Goal: Information Seeking & Learning: Learn about a topic

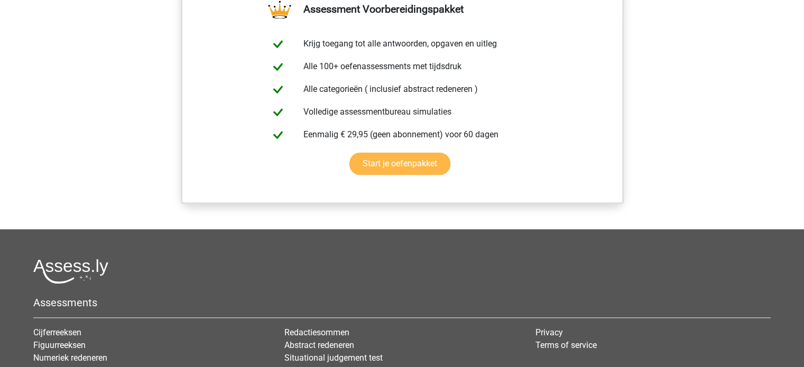
scroll to position [952, 0]
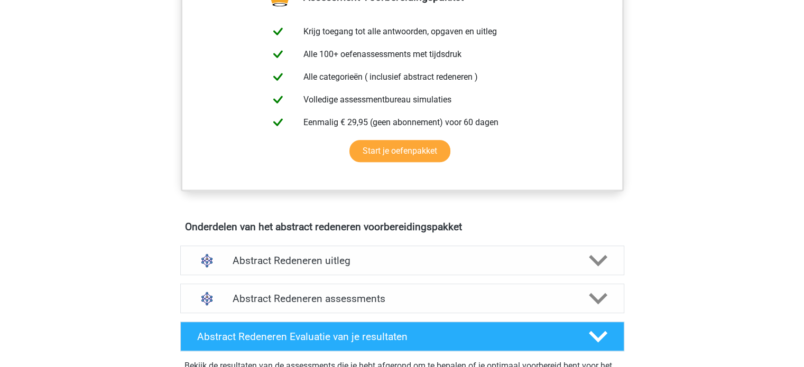
scroll to position [317, 0]
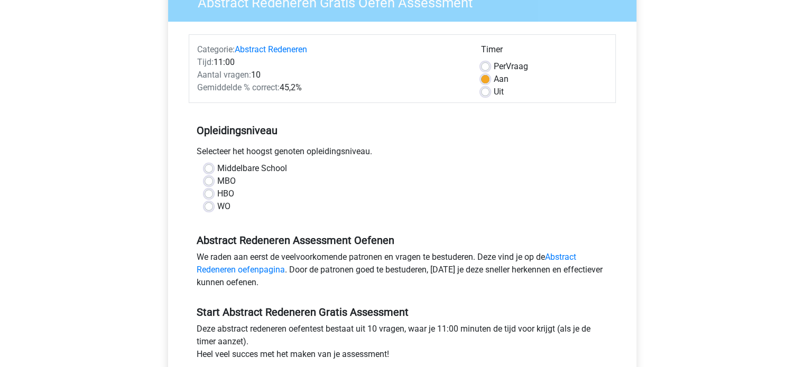
scroll to position [106, 0]
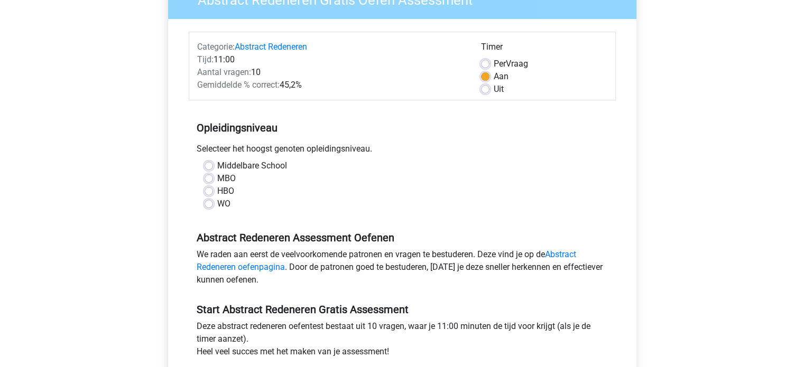
click at [217, 175] on label "MBO" at bounding box center [226, 178] width 19 height 13
click at [209, 175] on input "MBO" at bounding box center [209, 177] width 8 height 11
radio input "true"
click at [217, 190] on label "HBO" at bounding box center [225, 191] width 17 height 13
click at [210, 190] on input "HBO" at bounding box center [209, 190] width 8 height 11
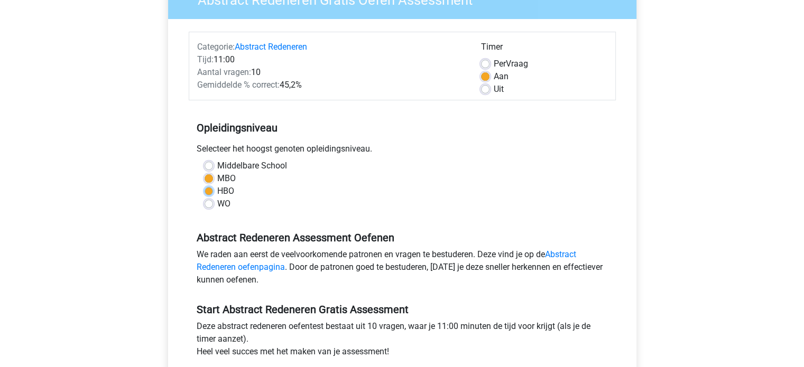
radio input "true"
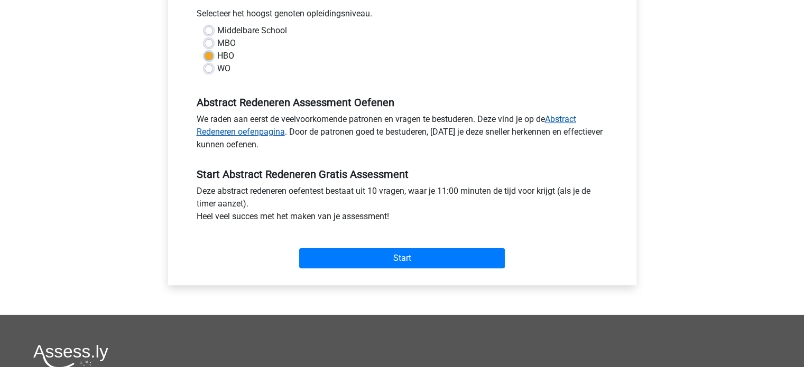
scroll to position [264, 0]
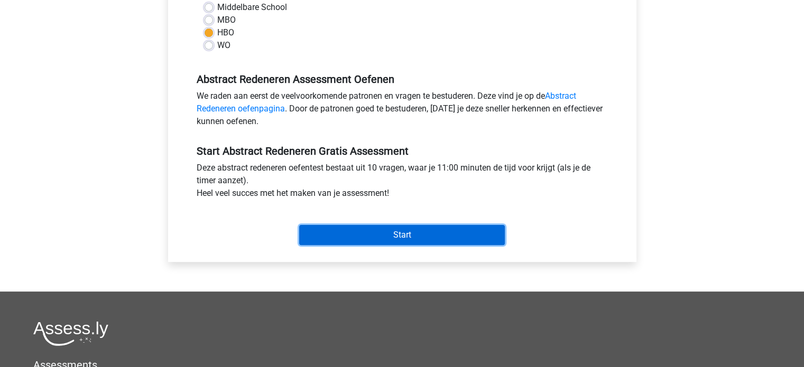
click at [408, 232] on input "Start" at bounding box center [402, 235] width 206 height 20
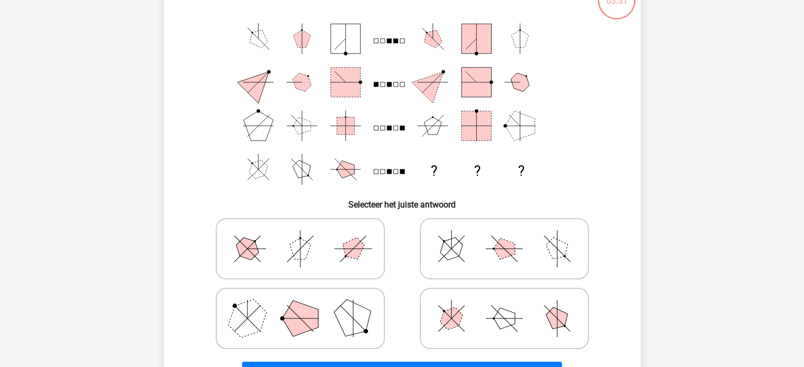
scroll to position [106, 0]
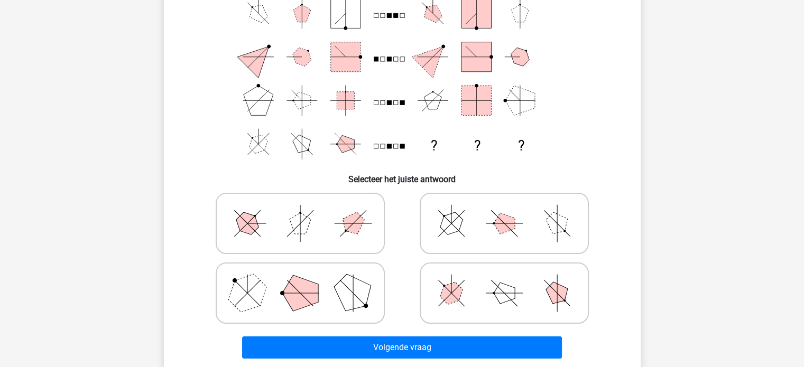
click at [287, 297] on polygon at bounding box center [300, 293] width 36 height 36
click at [300, 280] on input "radio" at bounding box center [303, 276] width 7 height 7
radio input "true"
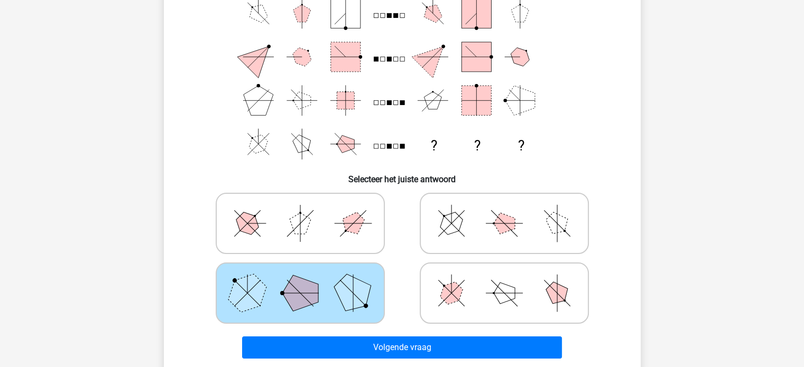
scroll to position [159, 0]
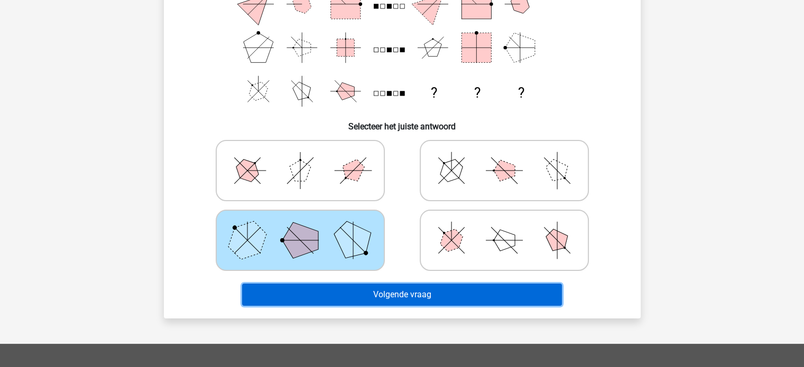
click at [375, 300] on button "Volgende vraag" at bounding box center [402, 295] width 320 height 22
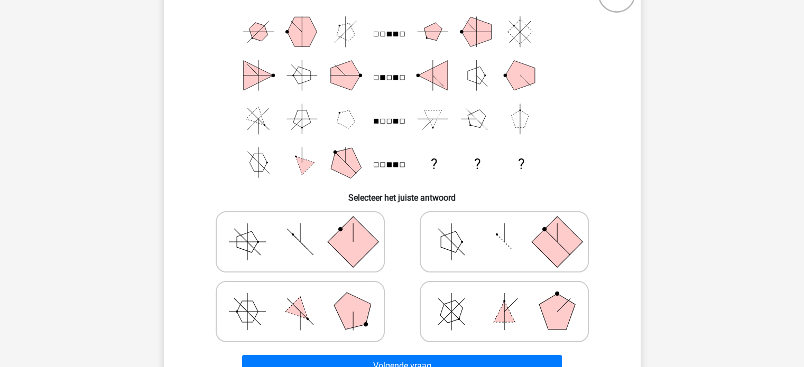
scroll to position [106, 0]
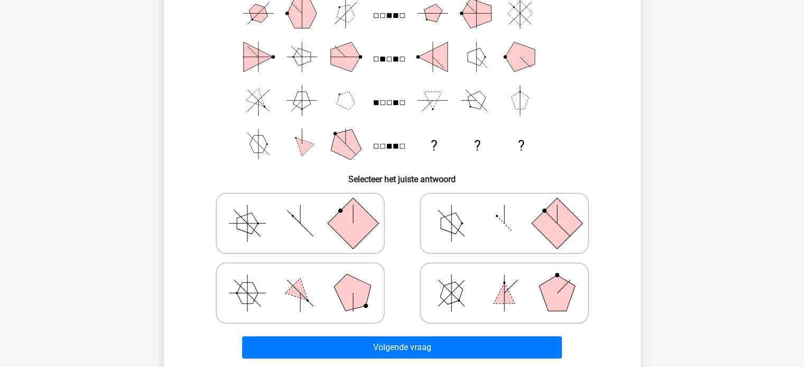
click at [484, 302] on icon at bounding box center [504, 293] width 159 height 53
click at [504, 280] on input "radio" at bounding box center [507, 276] width 7 height 7
radio input "true"
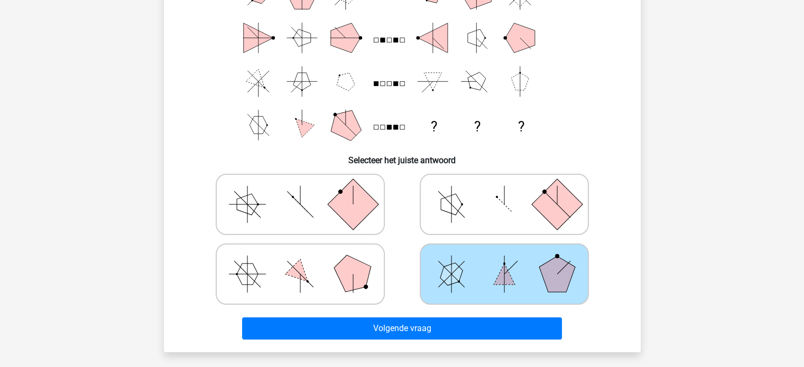
scroll to position [159, 0]
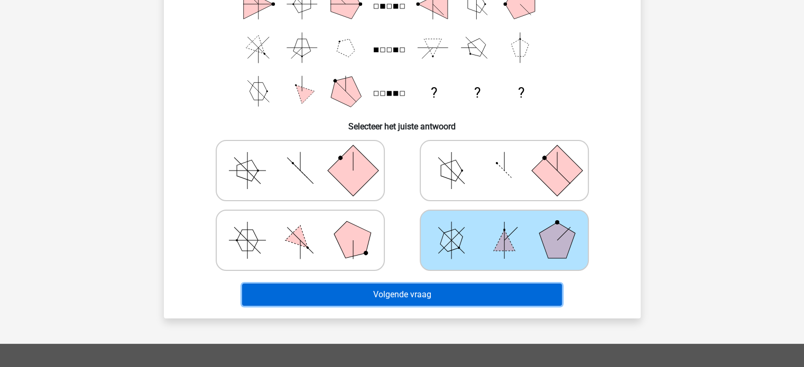
click at [466, 293] on button "Volgende vraag" at bounding box center [402, 295] width 320 height 22
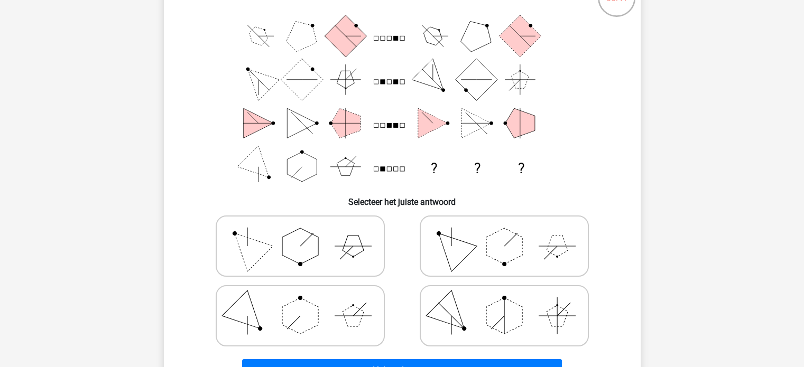
scroll to position [101, 0]
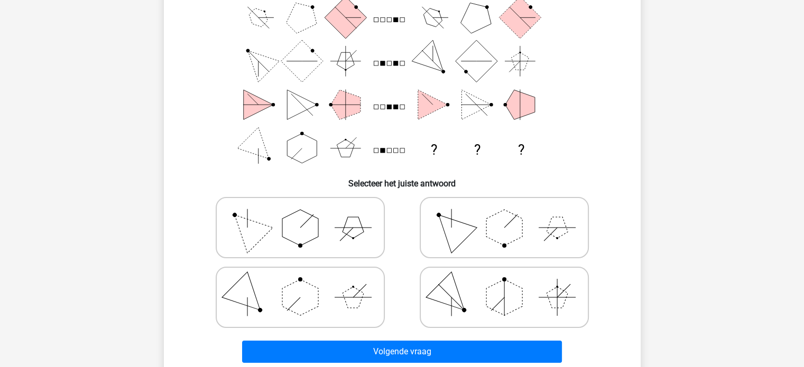
click at [358, 230] on polygon at bounding box center [353, 227] width 21 height 21
click at [307, 215] on input "radio" at bounding box center [303, 211] width 7 height 7
radio input "true"
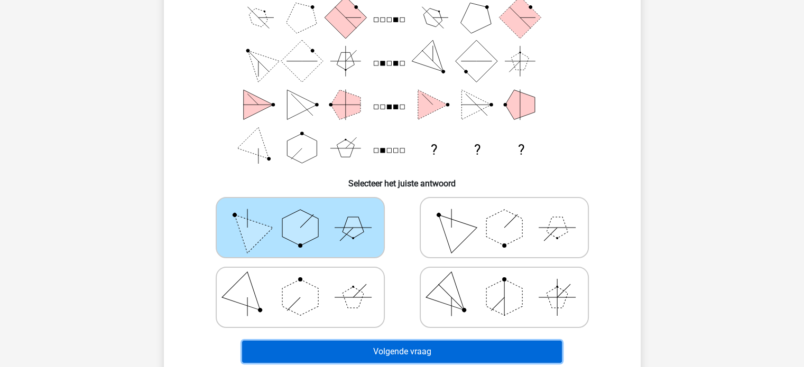
click at [418, 354] on button "Volgende vraag" at bounding box center [402, 352] width 320 height 22
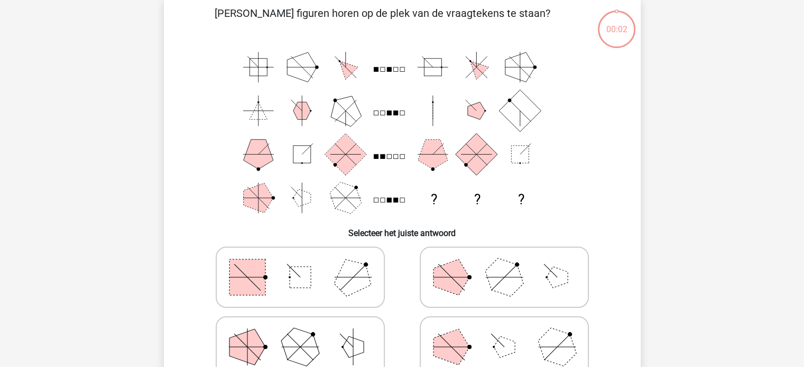
scroll to position [49, 0]
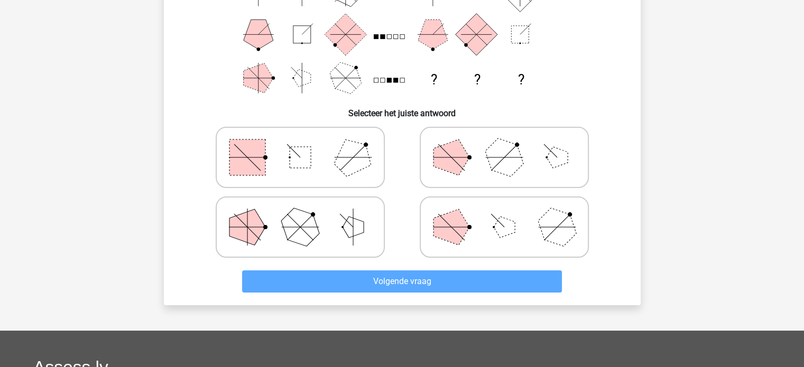
scroll to position [207, 0]
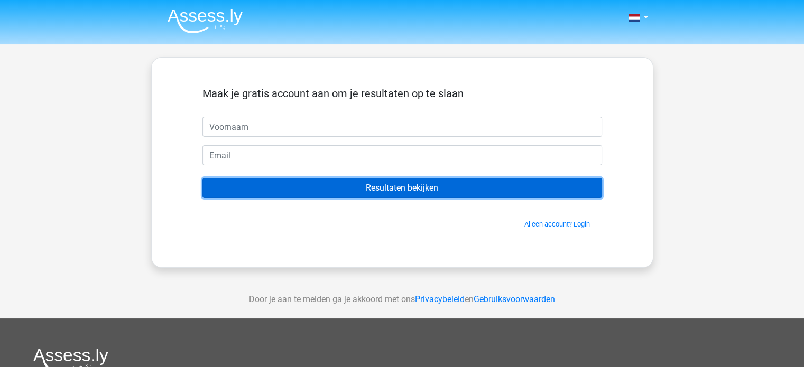
click at [383, 191] on input "Resultaten bekijken" at bounding box center [402, 188] width 400 height 20
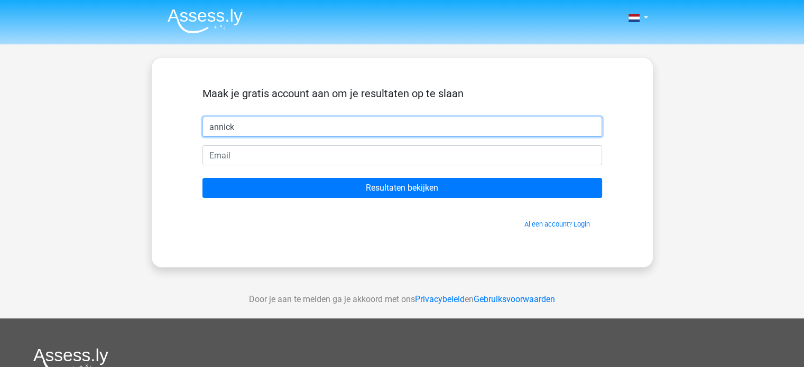
type input "annick"
click at [202, 178] on input "Resultaten bekijken" at bounding box center [402, 188] width 400 height 20
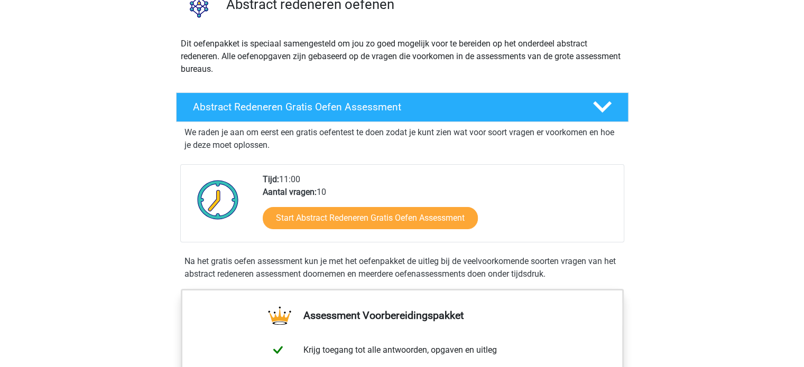
scroll to position [106, 0]
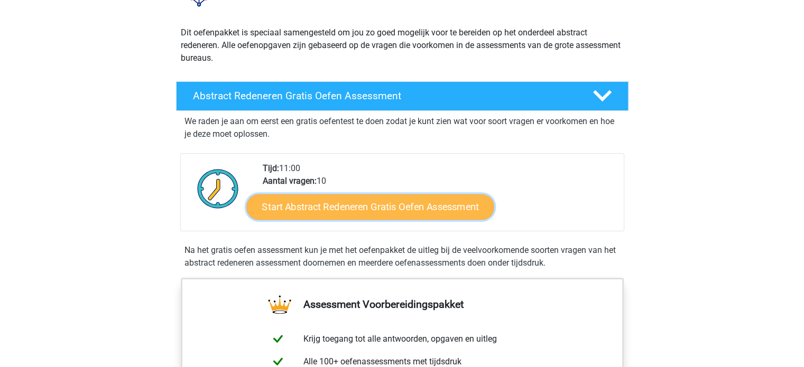
click at [407, 208] on link "Start Abstract Redeneren Gratis Oefen Assessment" at bounding box center [369, 206] width 247 height 25
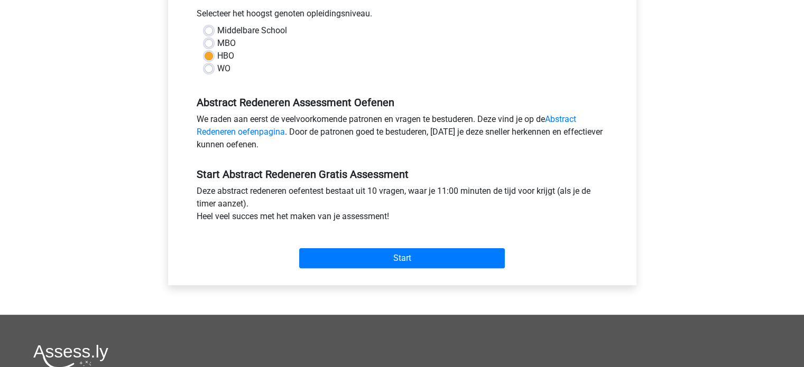
scroll to position [370, 0]
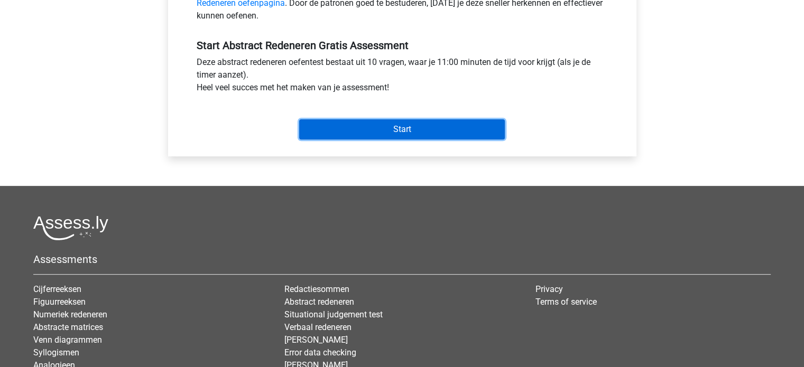
click at [398, 131] on input "Start" at bounding box center [402, 129] width 206 height 20
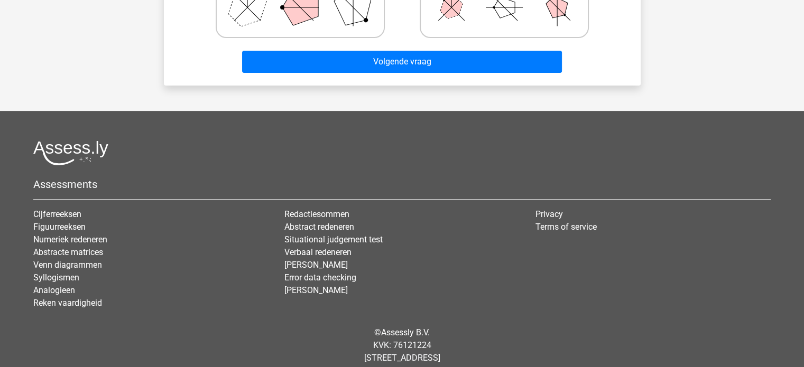
scroll to position [413, 0]
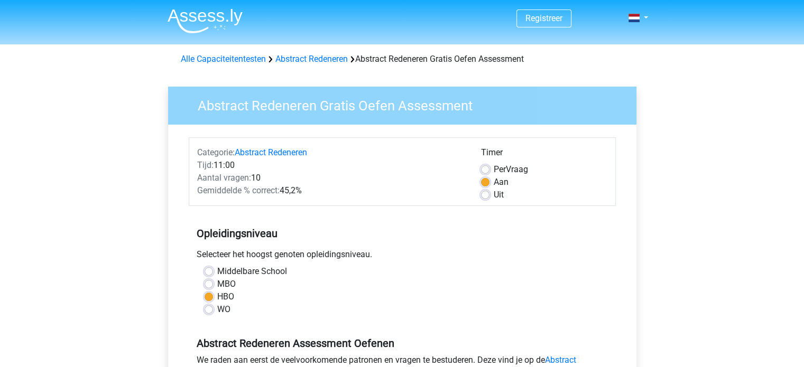
click at [494, 198] on label "Uit" at bounding box center [499, 195] width 10 height 13
click at [485, 198] on input "Uit" at bounding box center [485, 194] width 8 height 11
radio input "true"
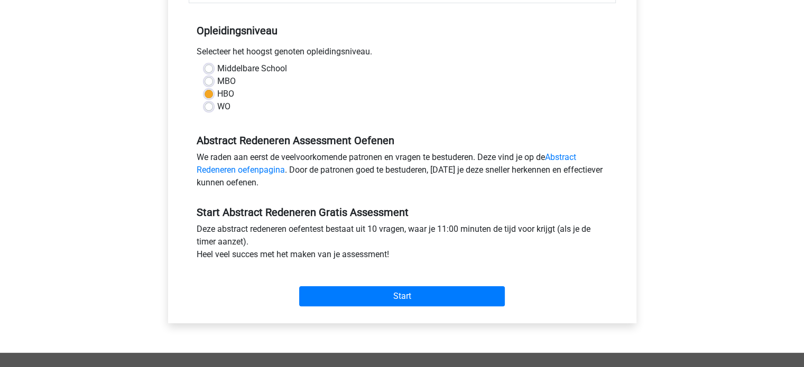
scroll to position [211, 0]
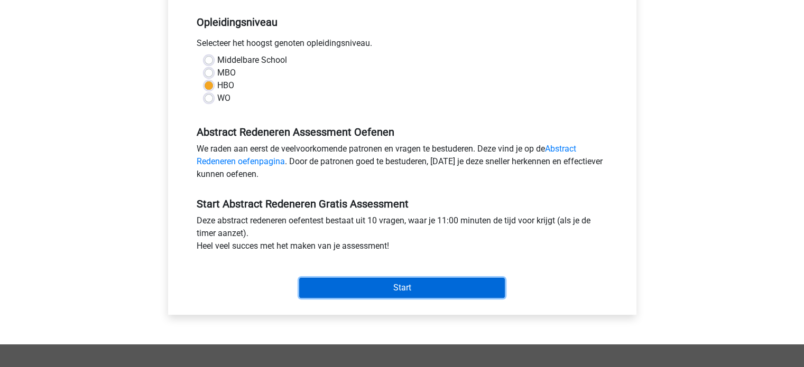
click at [401, 286] on input "Start" at bounding box center [402, 288] width 206 height 20
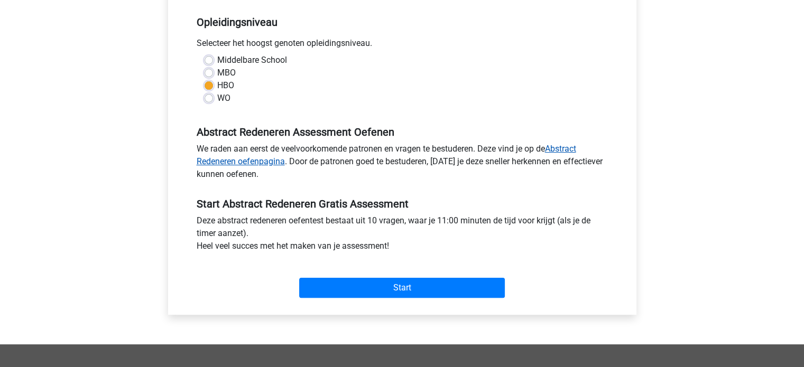
click at [250, 161] on link "Abstract Redeneren oefenpagina" at bounding box center [387, 155] width 380 height 23
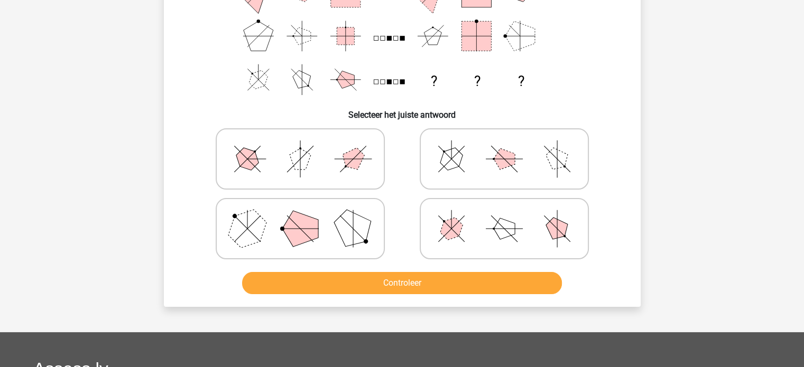
scroll to position [53, 0]
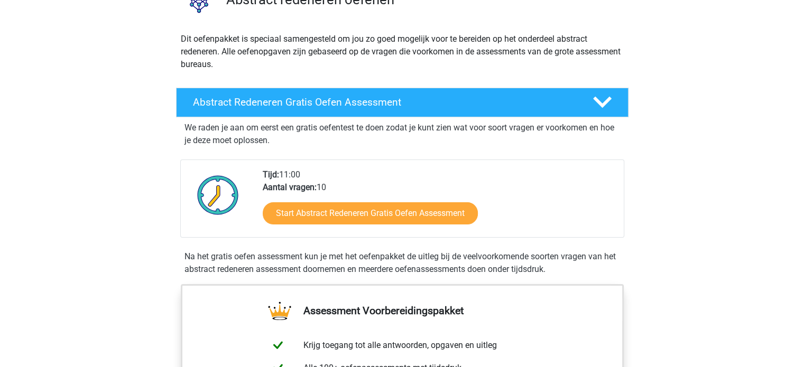
scroll to position [211, 0]
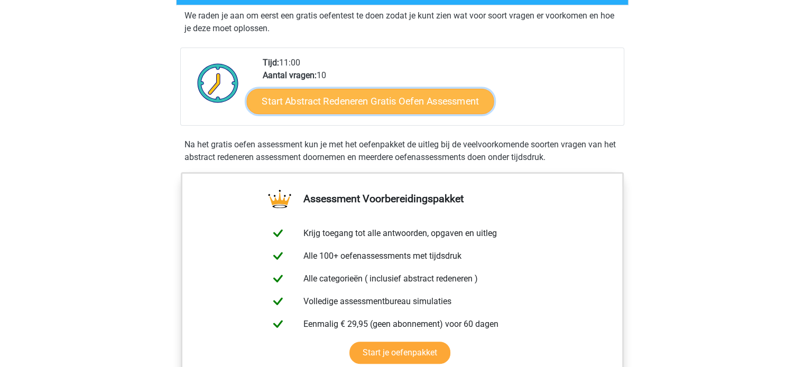
click at [410, 104] on link "Start Abstract Redeneren Gratis Oefen Assessment" at bounding box center [369, 100] width 247 height 25
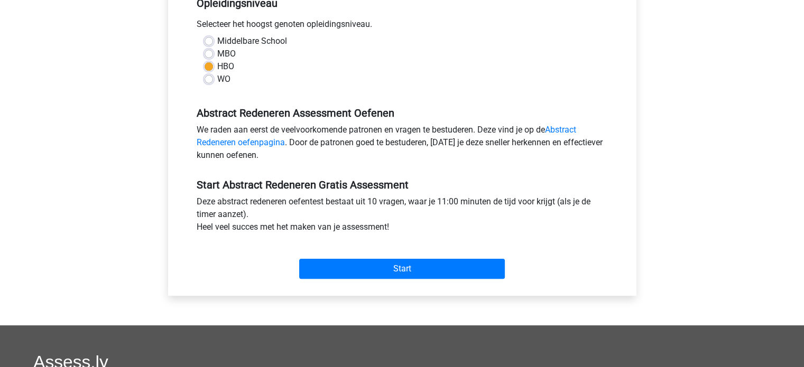
scroll to position [317, 0]
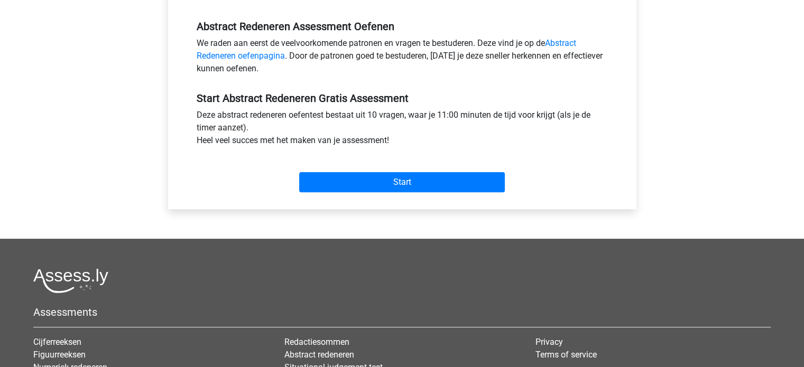
click at [370, 192] on div "Start" at bounding box center [402, 173] width 427 height 45
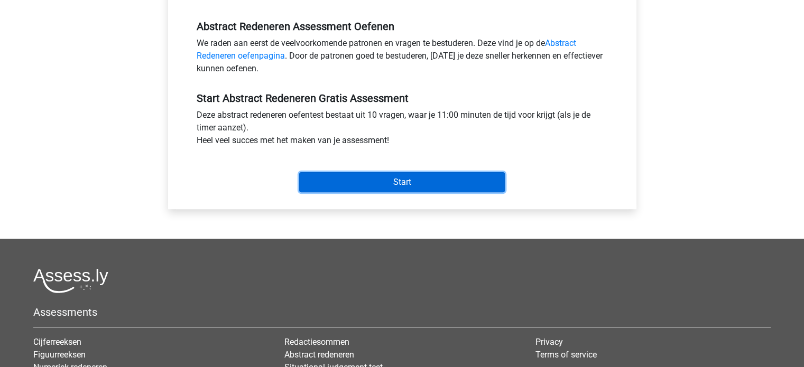
click at [380, 183] on input "Start" at bounding box center [402, 182] width 206 height 20
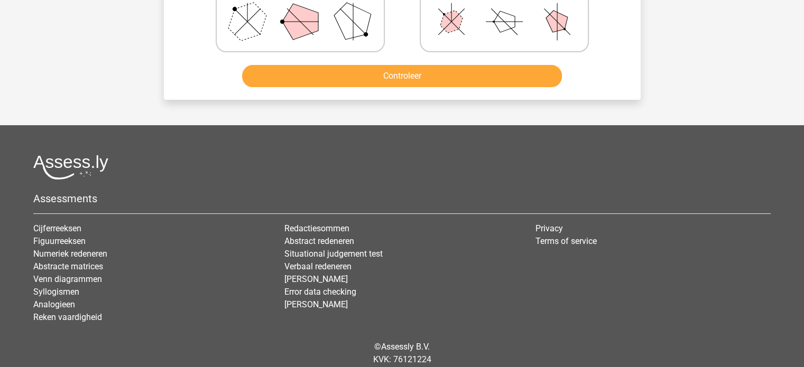
scroll to position [398, 0]
